Goal: Information Seeking & Learning: Find specific fact

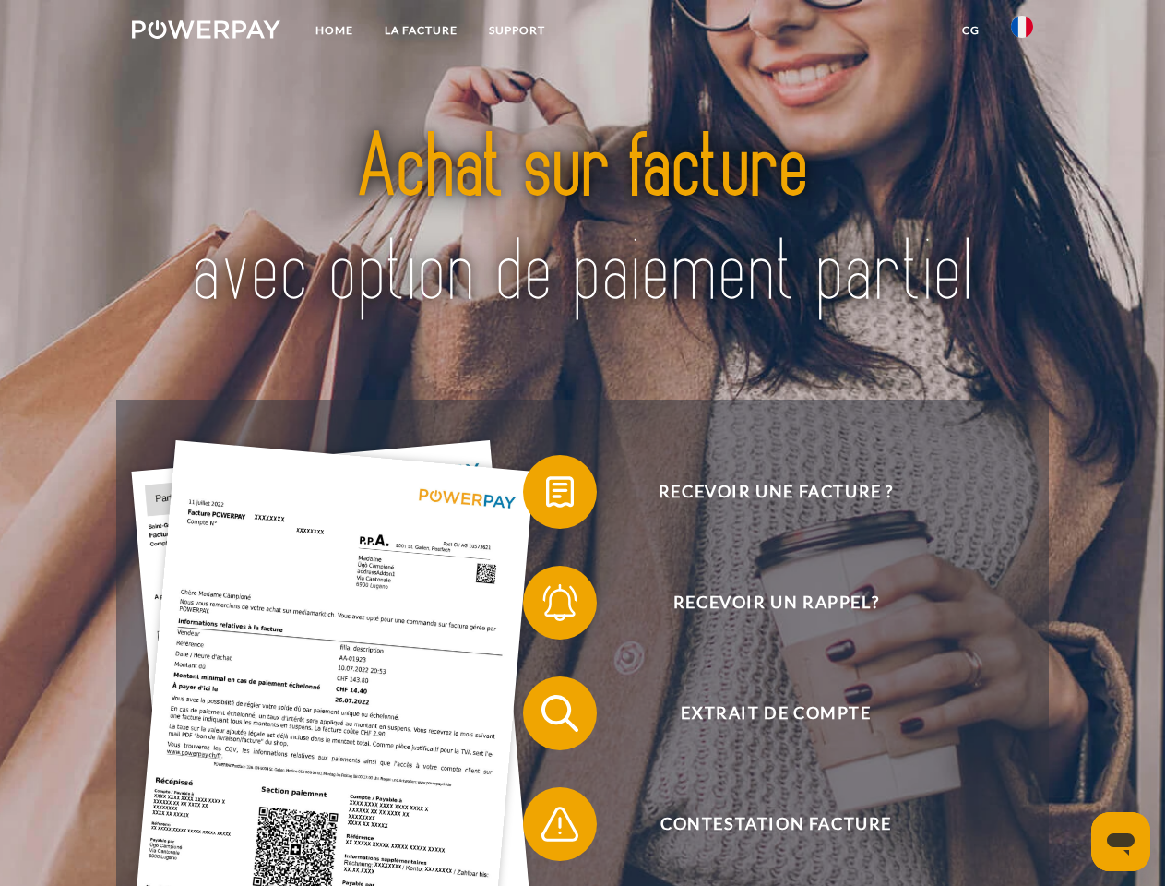
click at [206, 32] on img at bounding box center [206, 29] width 149 height 18
click at [1022, 32] on img at bounding box center [1022, 27] width 22 height 22
click at [971, 30] on link "CG" at bounding box center [971, 30] width 49 height 33
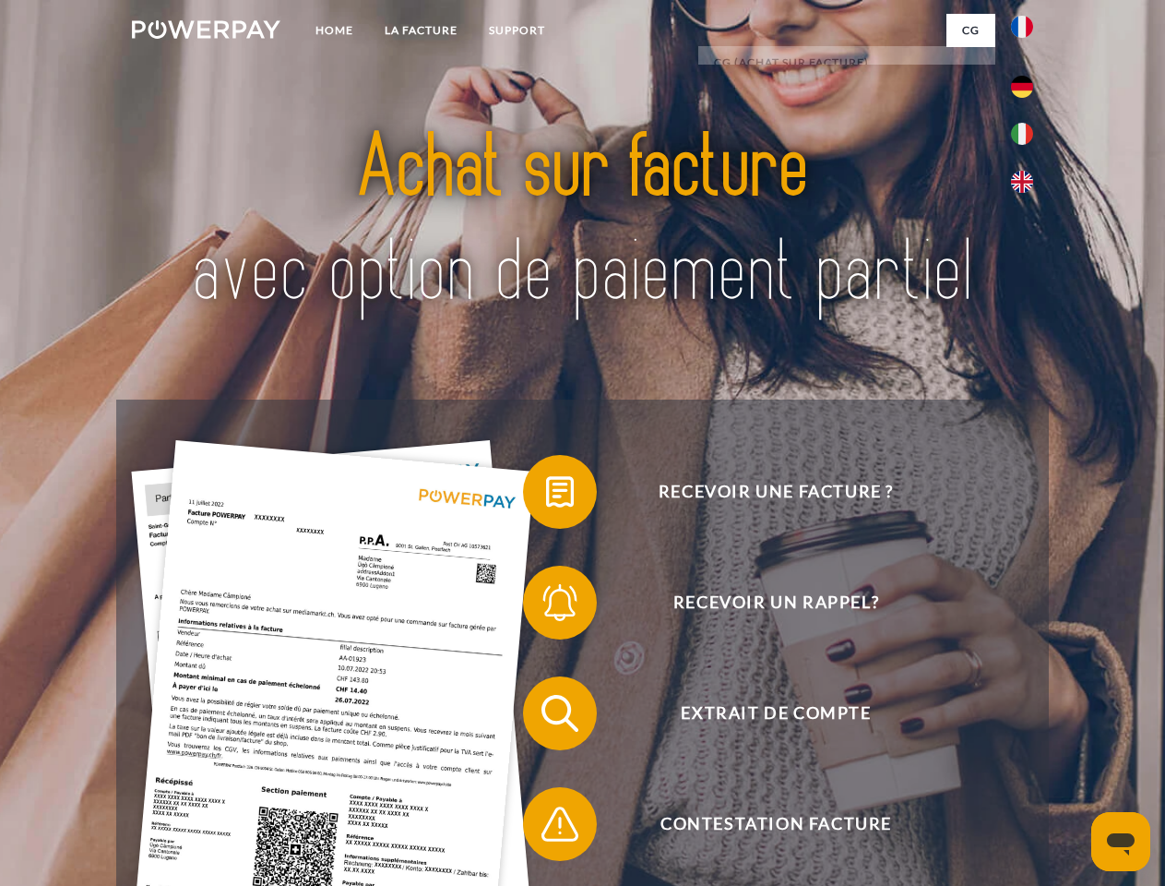
click at [546, 496] on span at bounding box center [532, 492] width 92 height 92
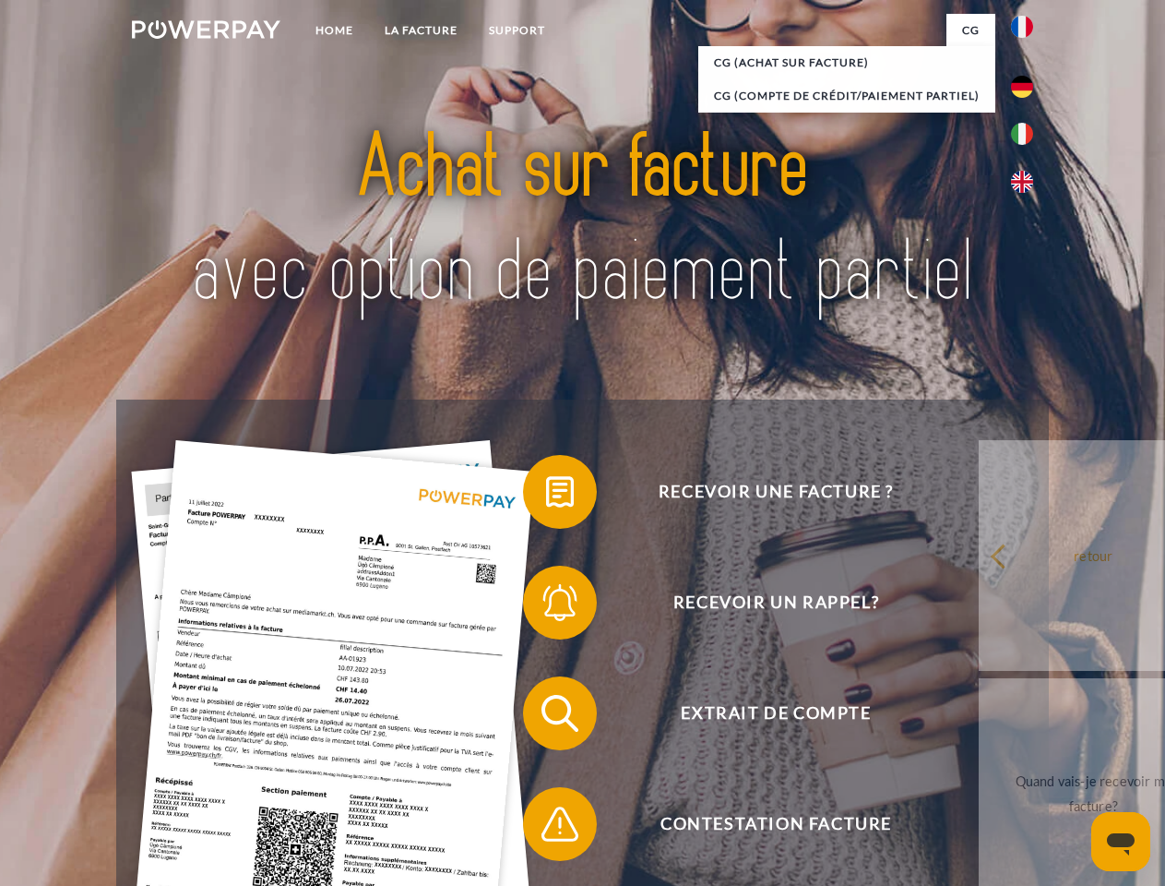
click at [546, 606] on span at bounding box center [532, 602] width 92 height 92
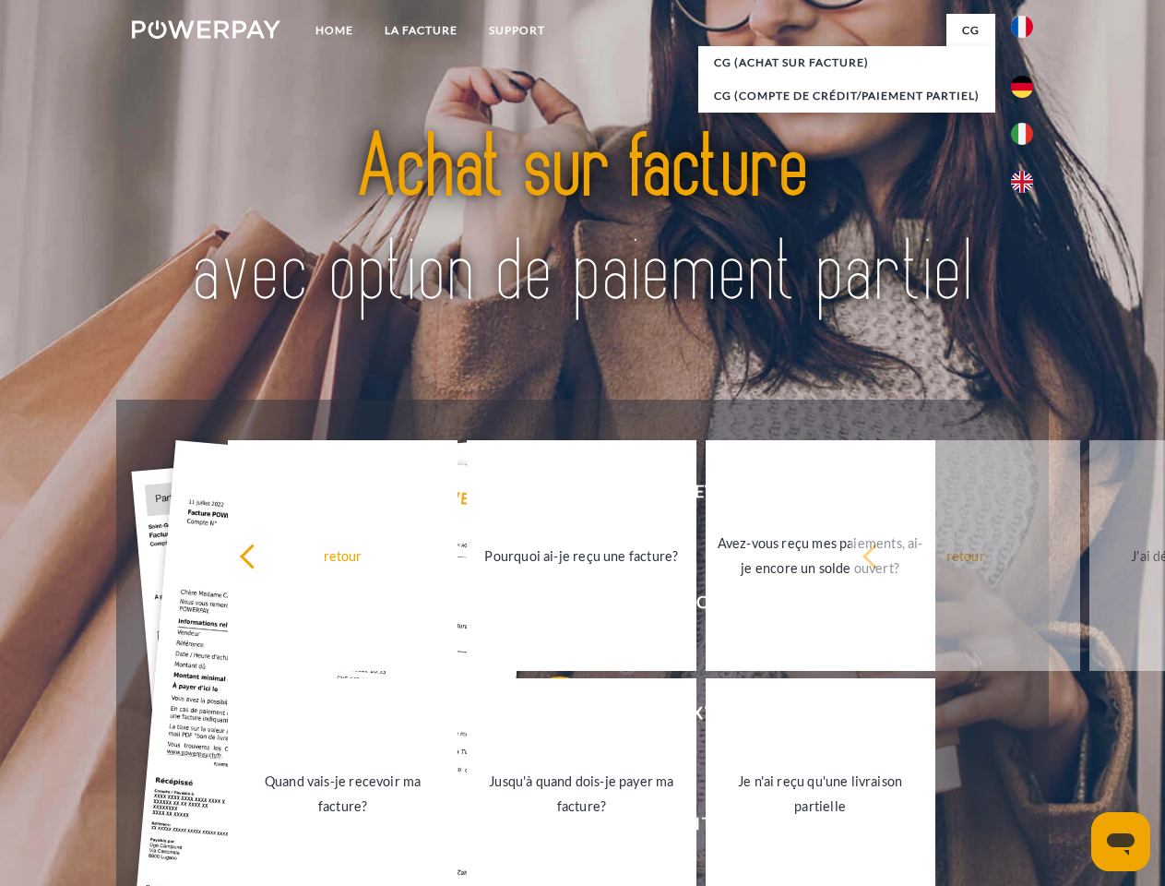
click at [546, 717] on link "Jusqu'à quand dois-je payer ma facture?" at bounding box center [582, 793] width 230 height 231
click at [546, 828] on span at bounding box center [532, 824] width 92 height 92
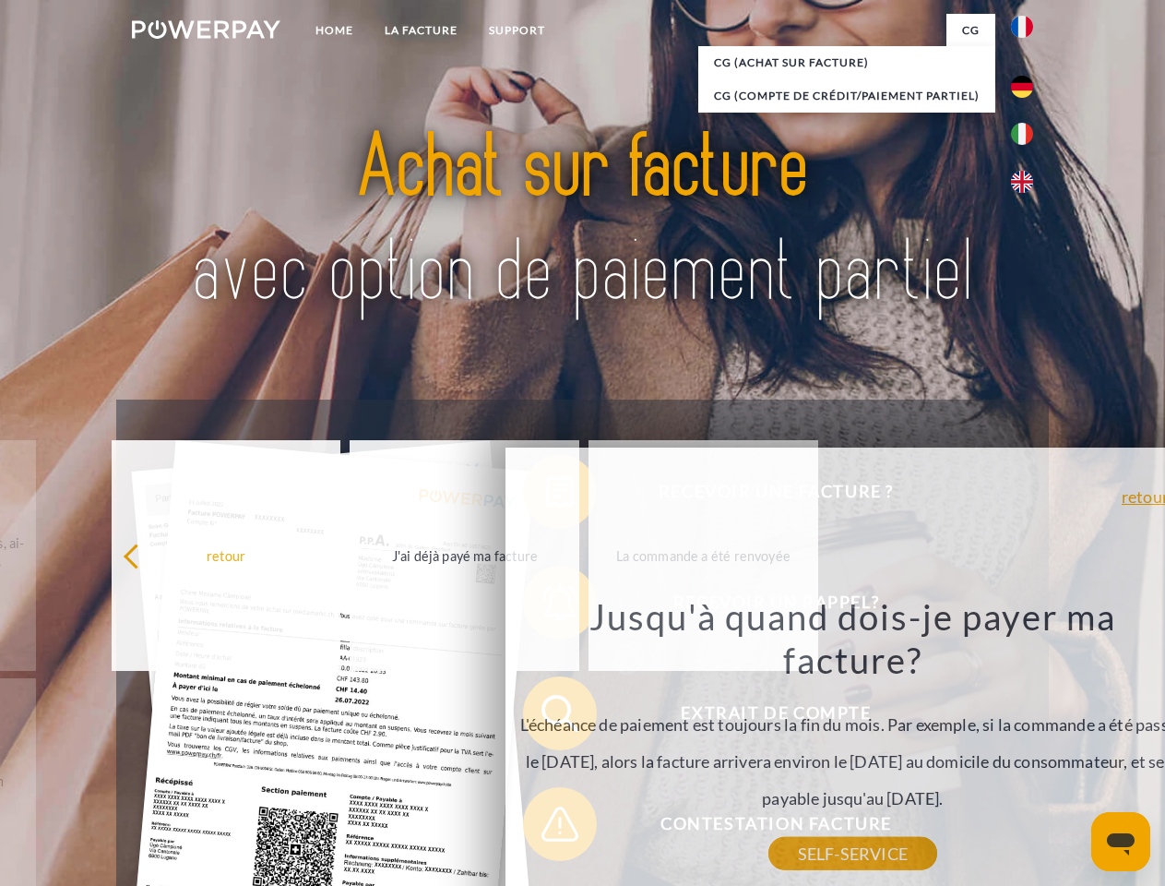
click at [1121, 842] on icon "Ouvrir la fenêtre de messagerie" at bounding box center [1121, 844] width 28 height 22
